Goal: Participate in discussion

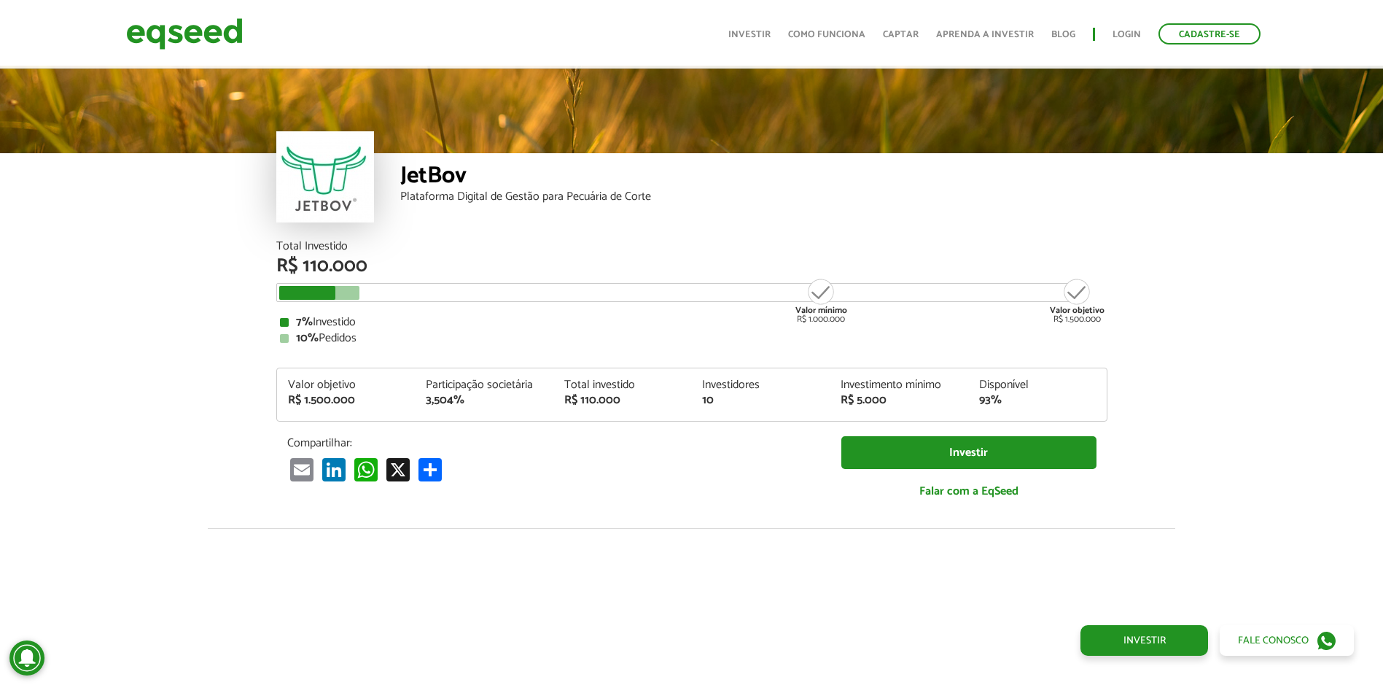
scroll to position [1796, 0]
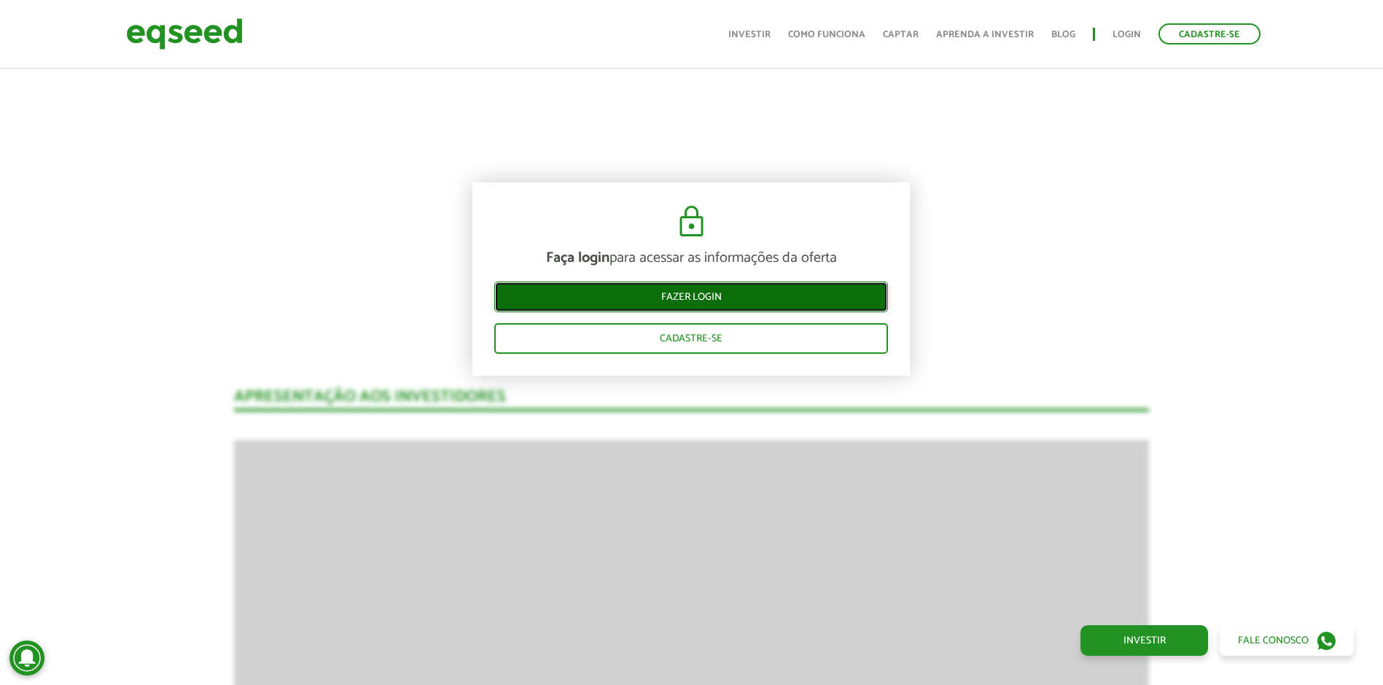
click at [768, 291] on link "Fazer login" at bounding box center [691, 296] width 394 height 31
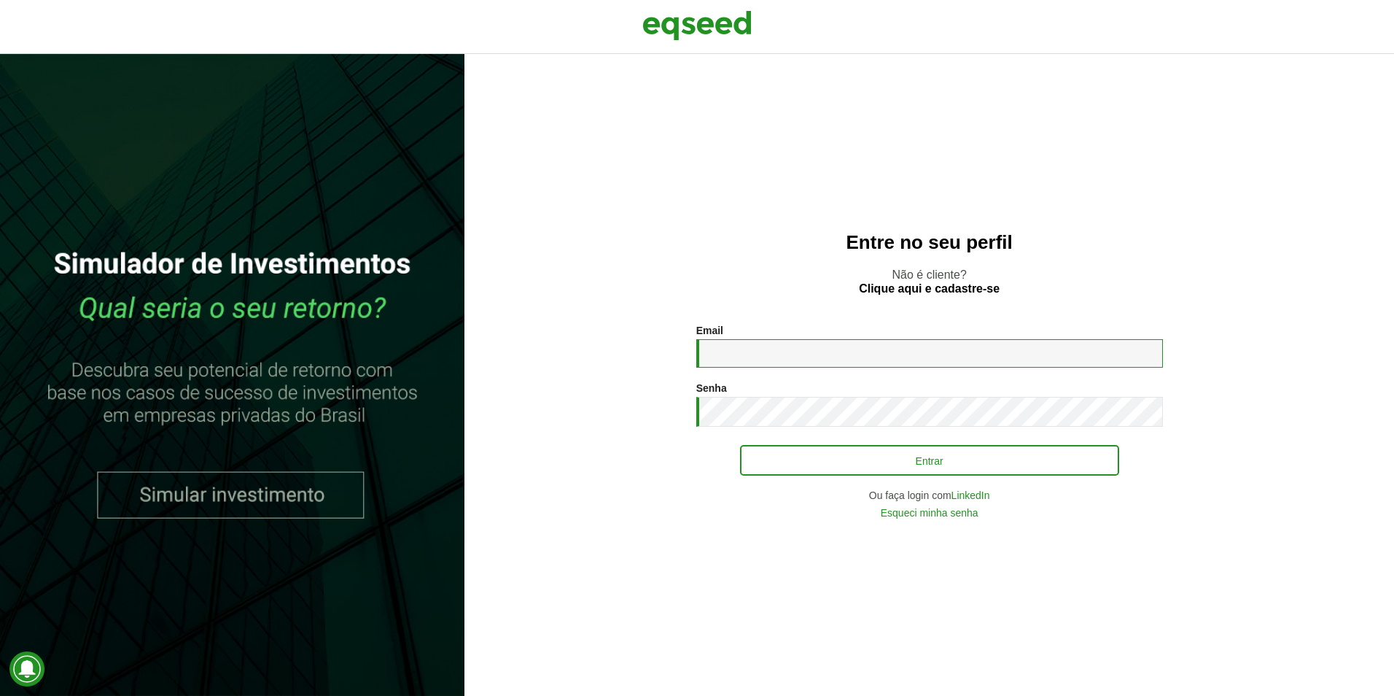
type input "**********"
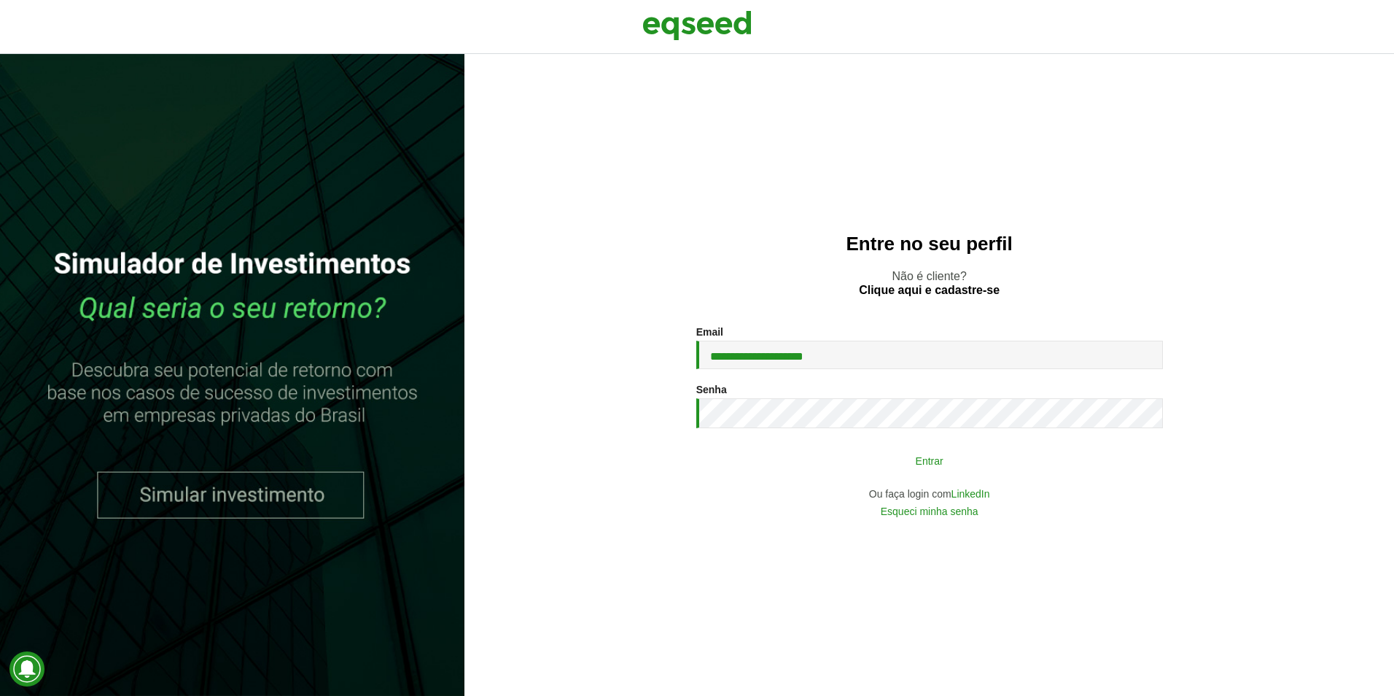
click at [948, 464] on button "Entrar" at bounding box center [929, 460] width 379 height 28
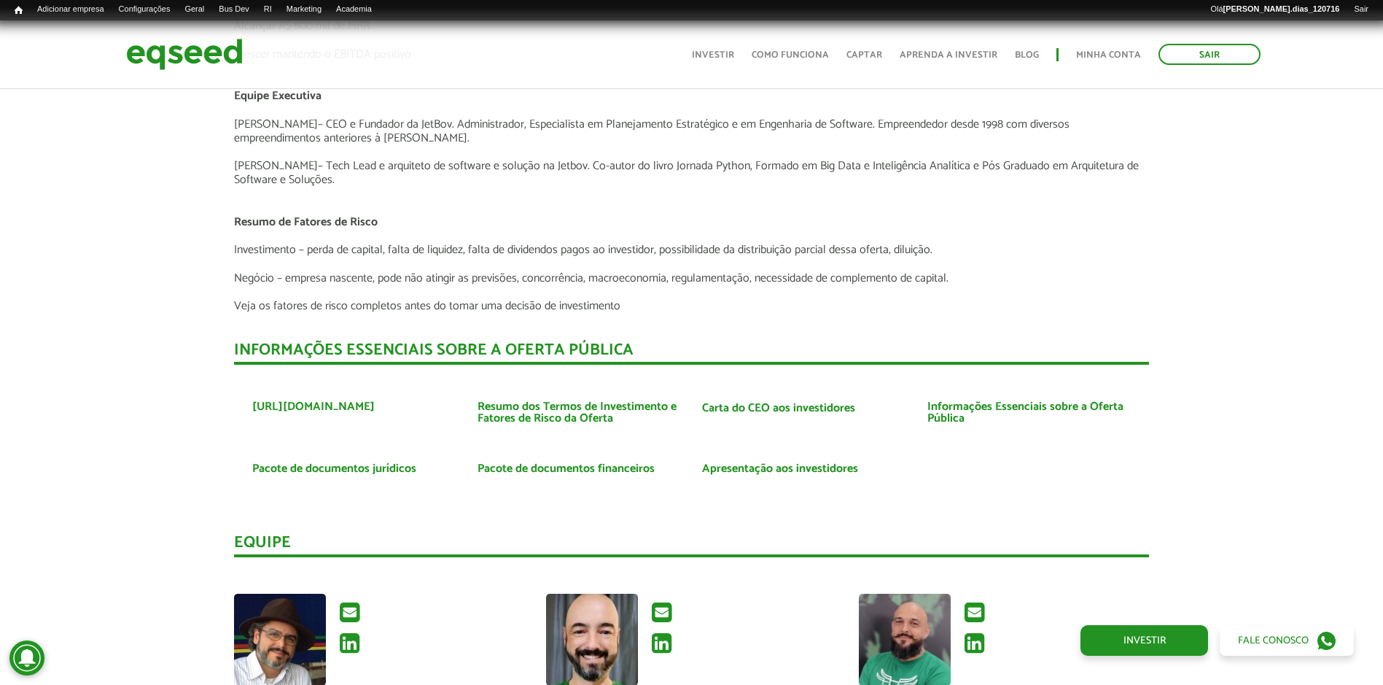
scroll to position [3864, 0]
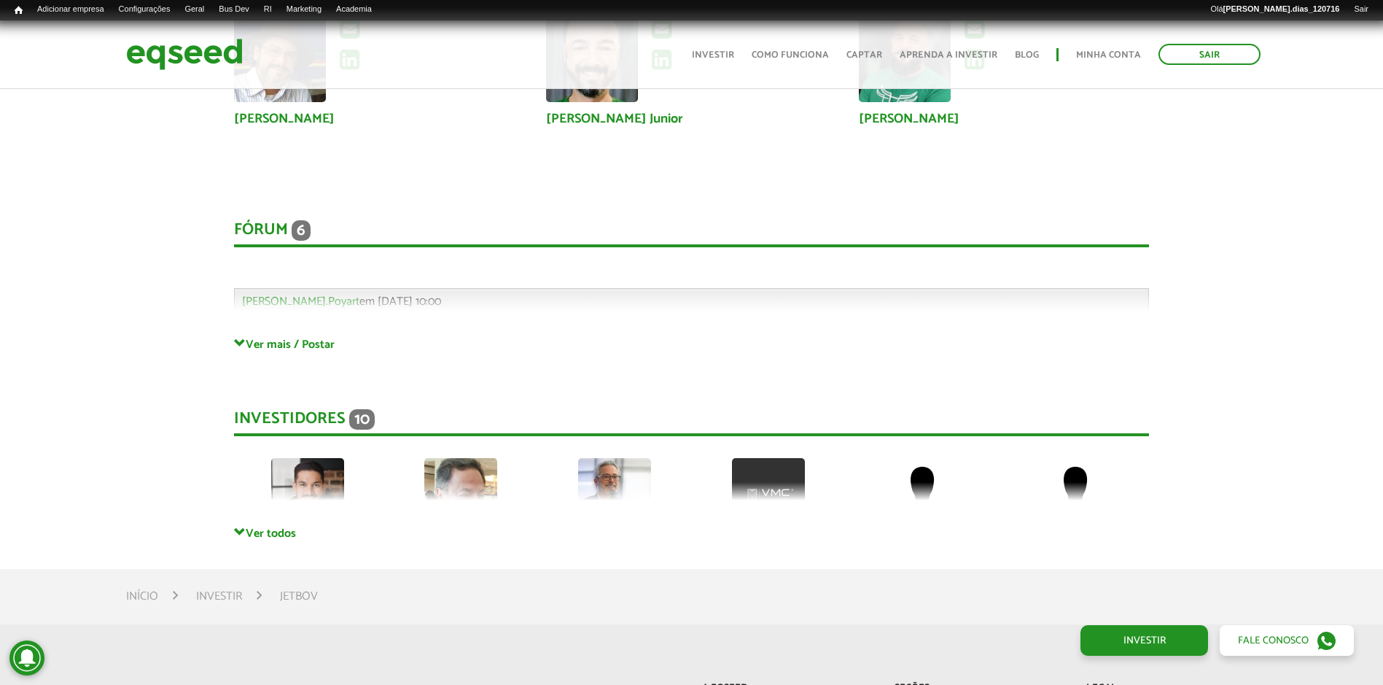
click at [264, 333] on div "Fórum 6 Comentários Gabriel.Poyart em 19/08/2025 - 10:00 Bem-vindo(a) ao fórum …" at bounding box center [691, 264] width 915 height 146
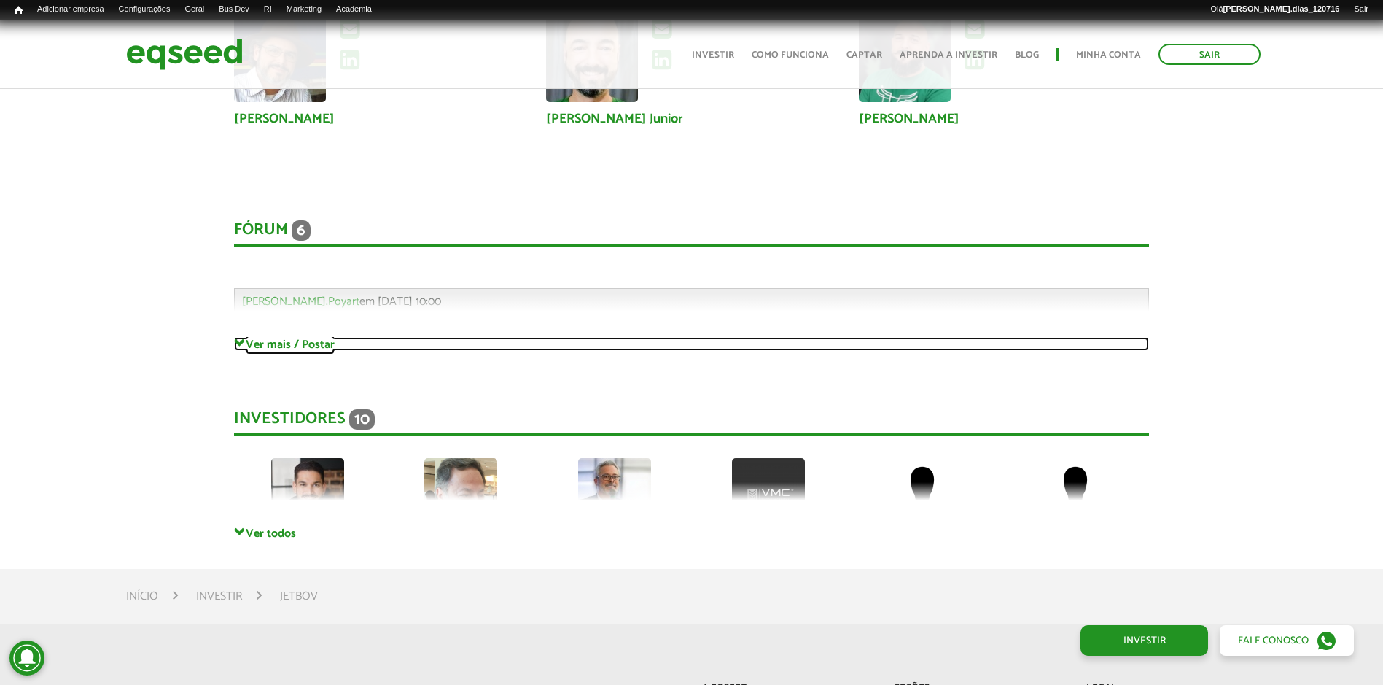
click at [269, 339] on link "Ver mais / Postar" at bounding box center [691, 344] width 915 height 14
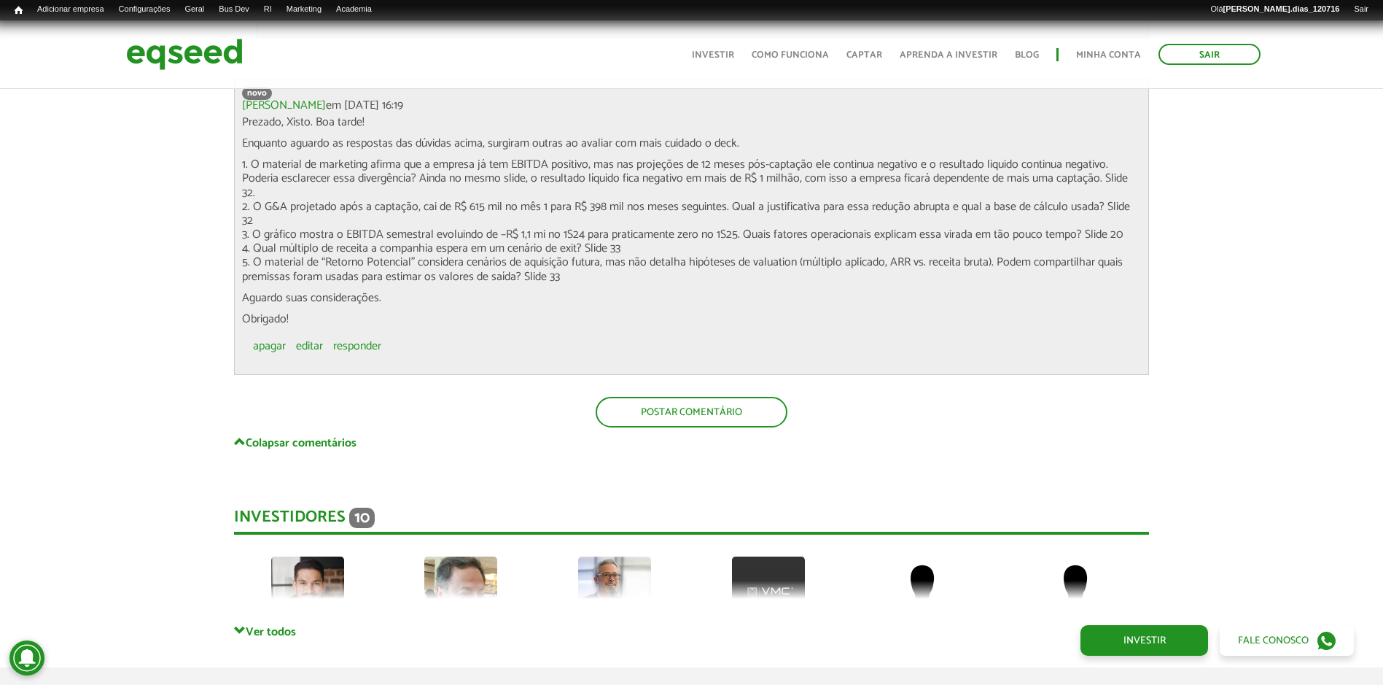
scroll to position [5759, 0]
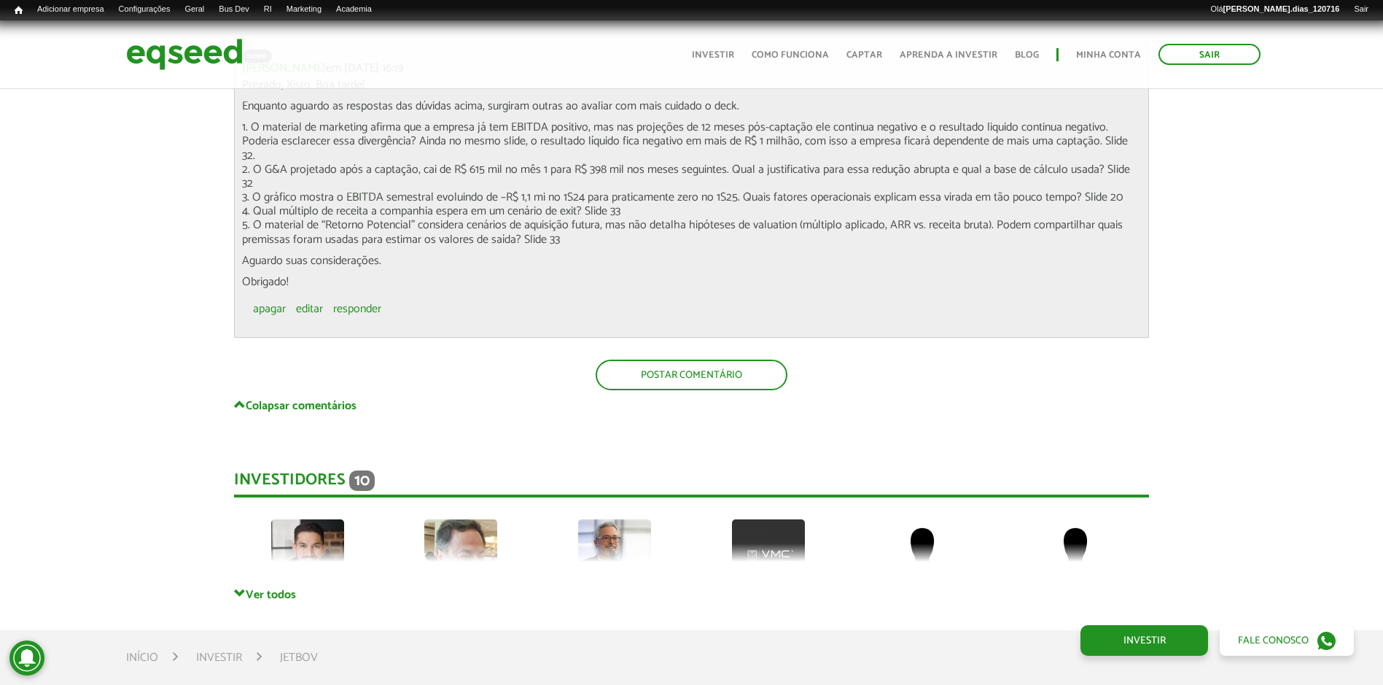
click at [1028, 370] on p "Postar comentário" at bounding box center [691, 374] width 915 height 31
